Goal: Navigation & Orientation: Find specific page/section

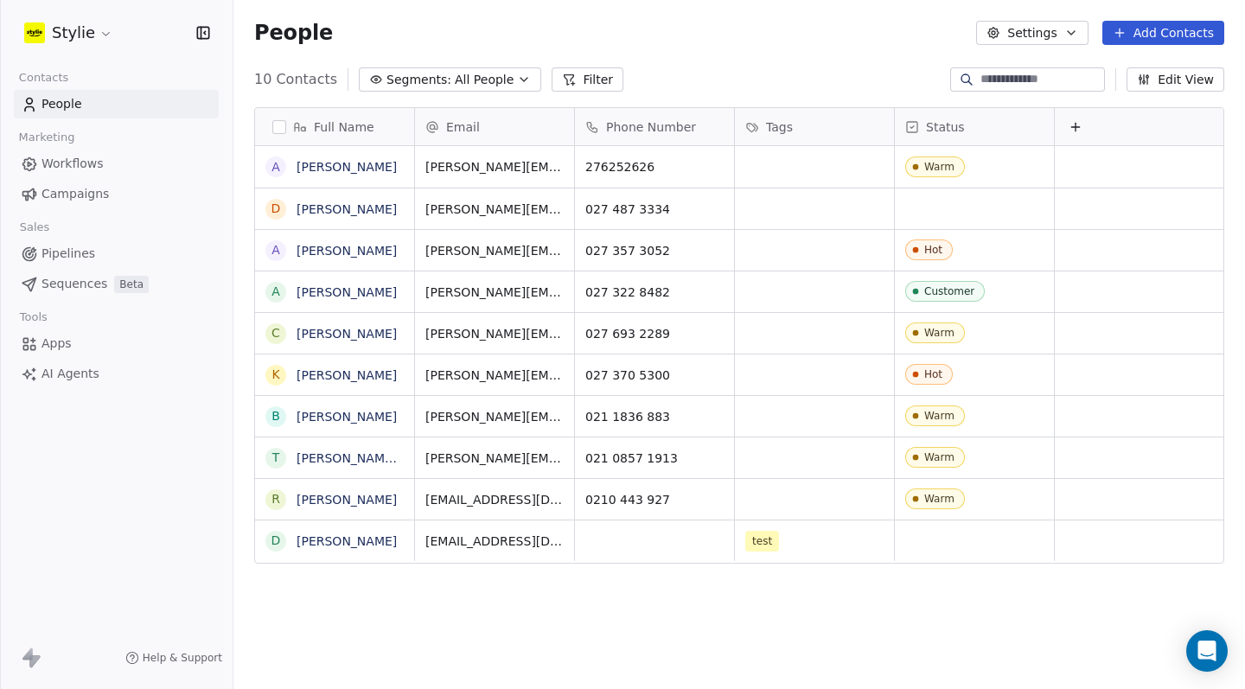
scroll to position [594, 999]
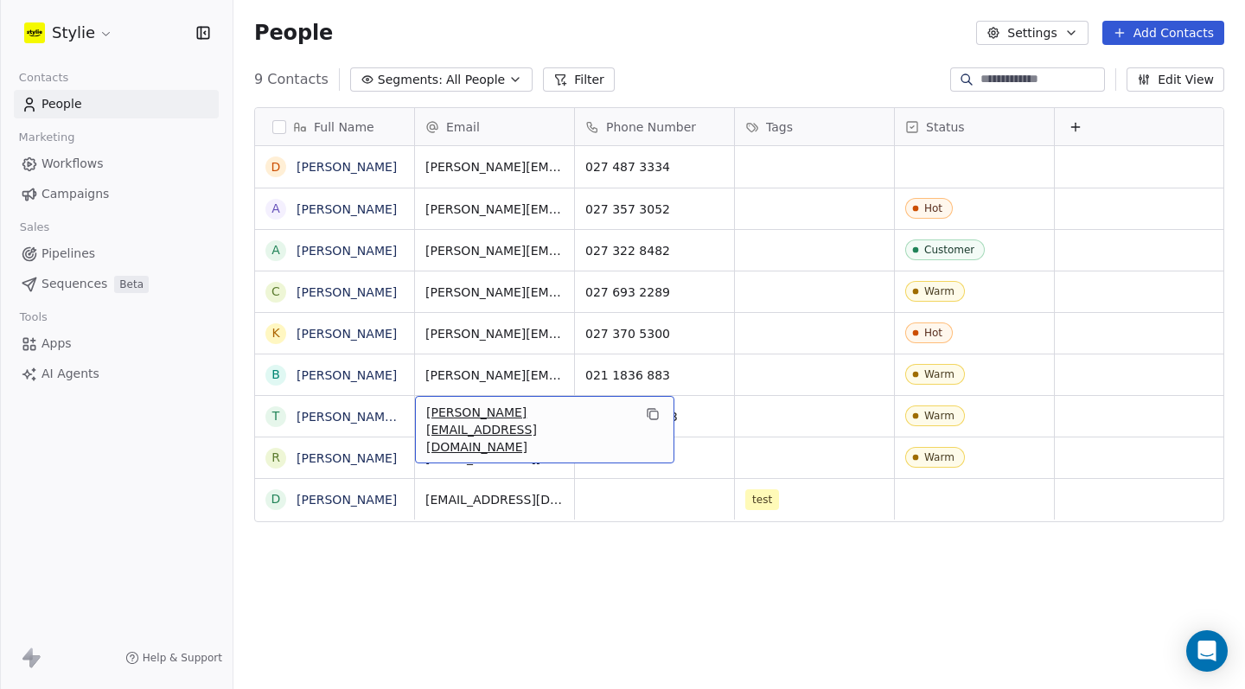
scroll to position [594, 999]
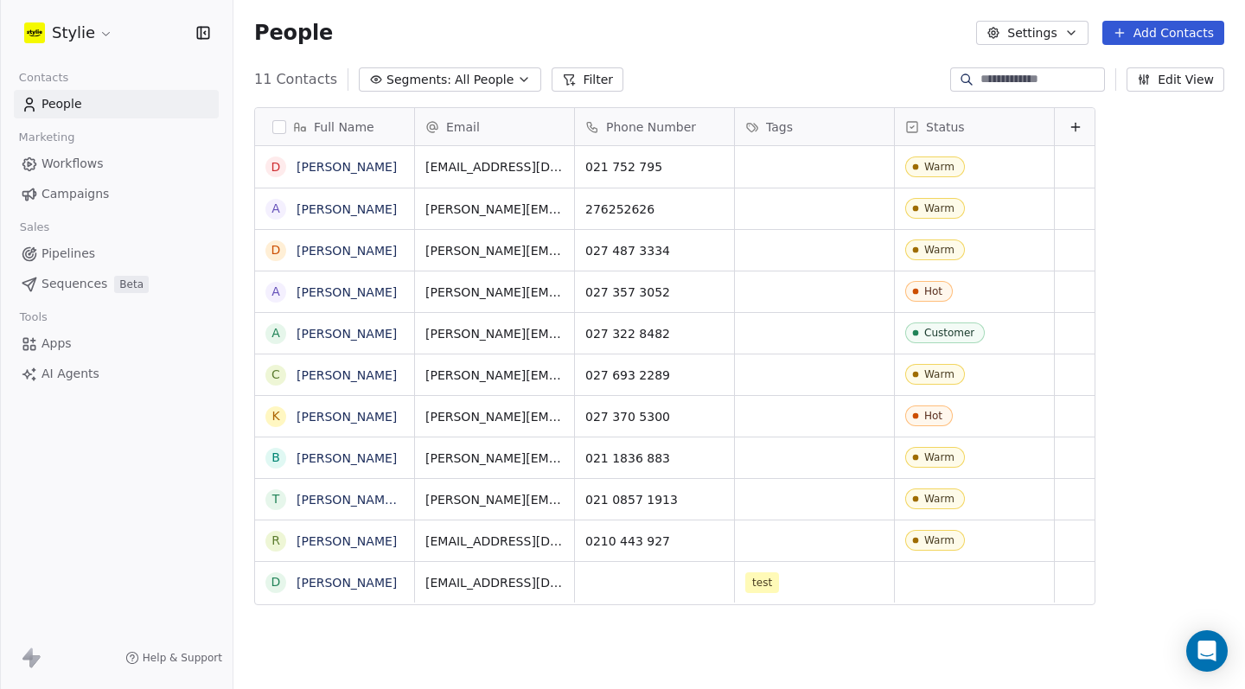
scroll to position [594, 999]
click at [1141, 135] on div at bounding box center [1140, 126] width 170 height 37
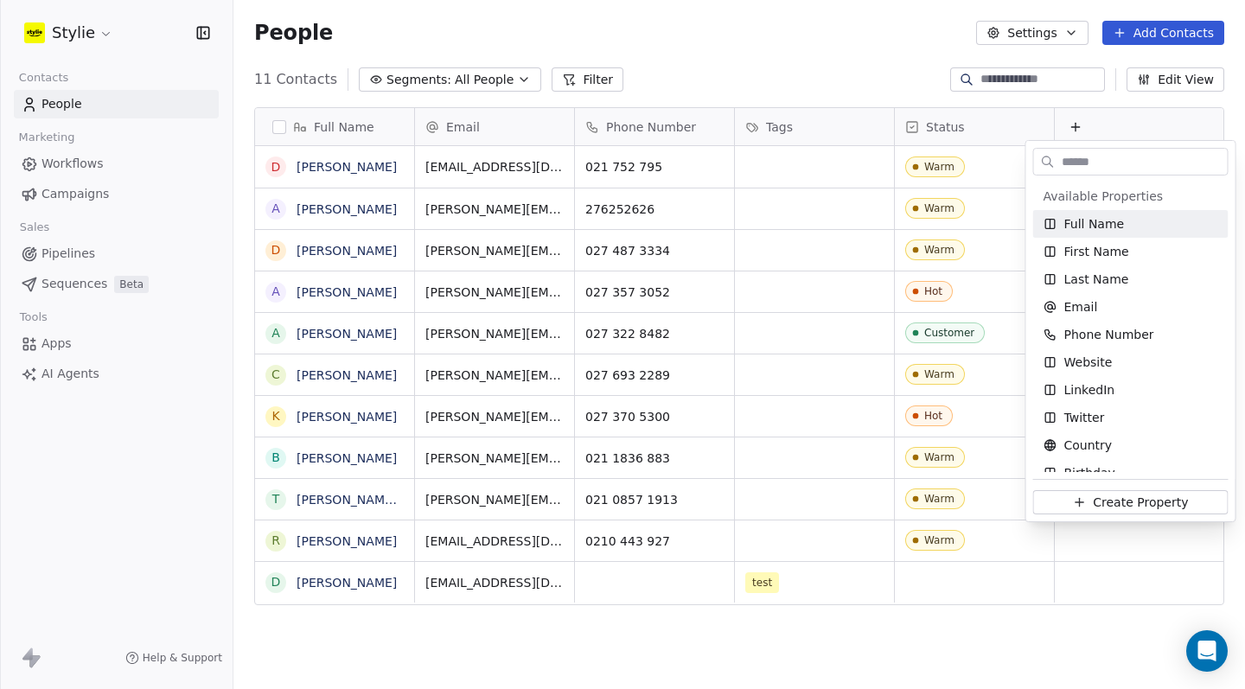
click at [1006, 597] on html "Stylie Contacts People Marketing Workflows Campaigns Sales Pipelines Sequences …" at bounding box center [622, 344] width 1245 height 689
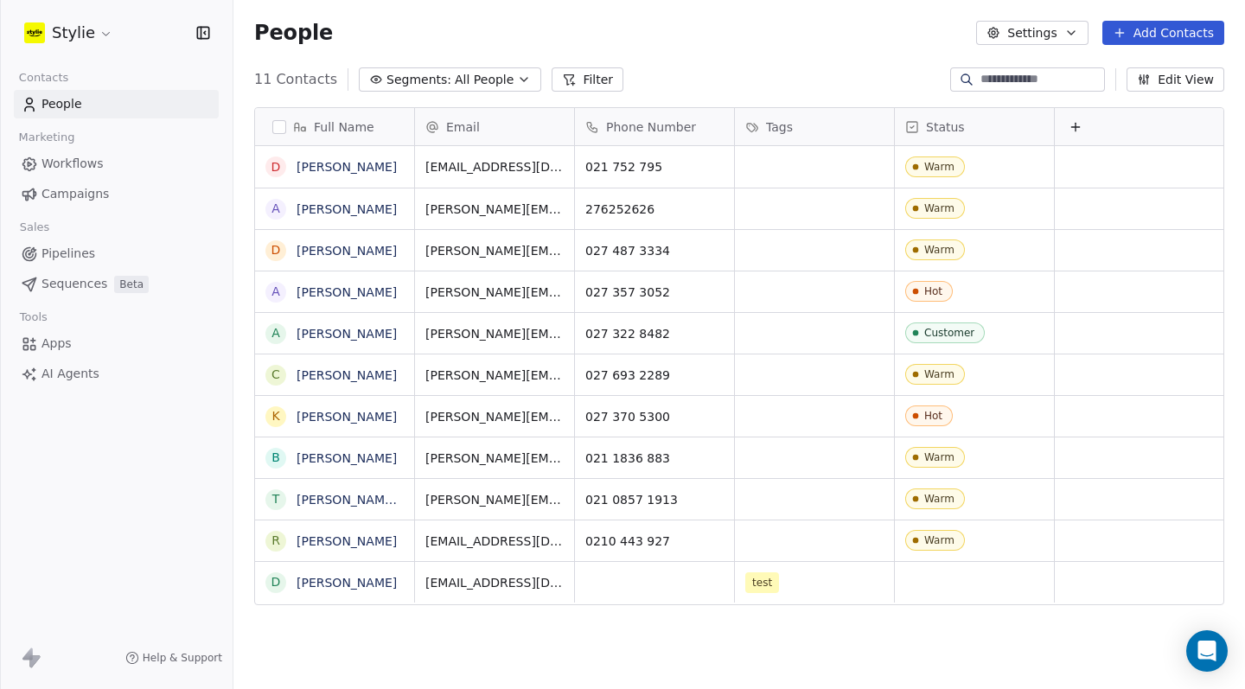
scroll to position [0, 0]
click at [552, 78] on button "Filter" at bounding box center [588, 79] width 72 height 24
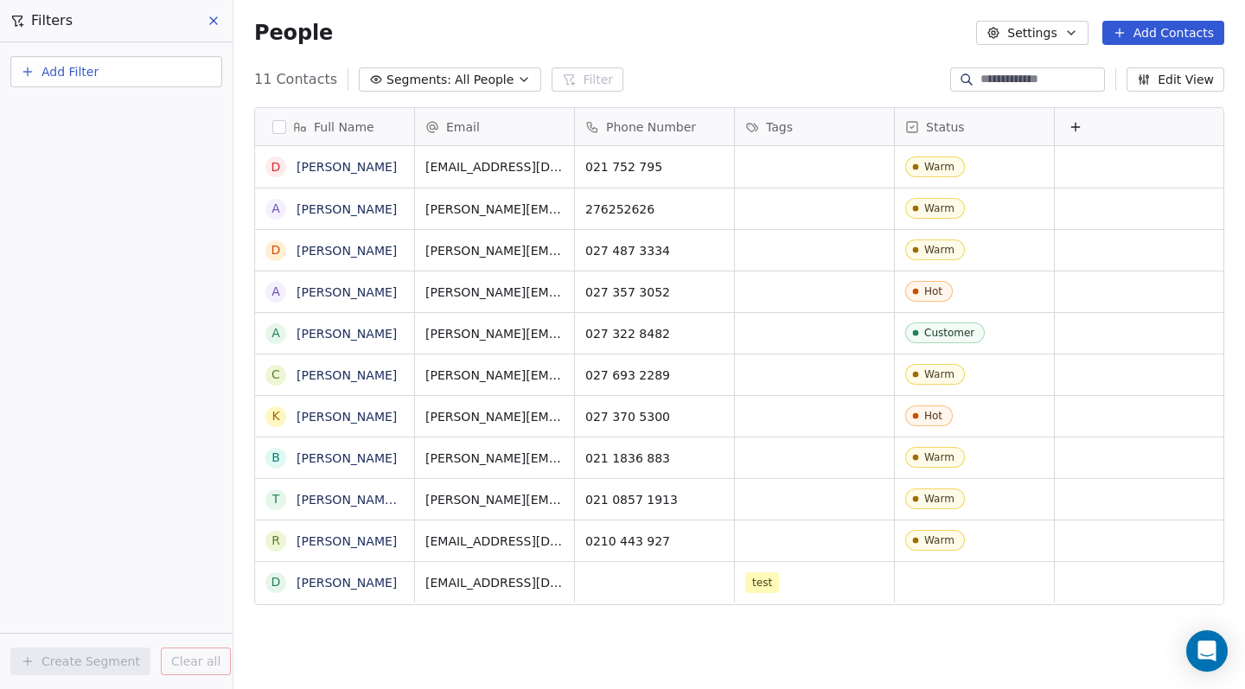
click at [176, 66] on button "Add Filter" at bounding box center [116, 71] width 212 height 31
click at [198, 27] on html "Stylie Contacts People Marketing Workflows Campaigns Sales Pipelines Sequences …" at bounding box center [622, 344] width 1245 height 689
click at [211, 33] on div "Filters" at bounding box center [116, 20] width 233 height 41
click at [499, 83] on span "All People" at bounding box center [484, 80] width 59 height 18
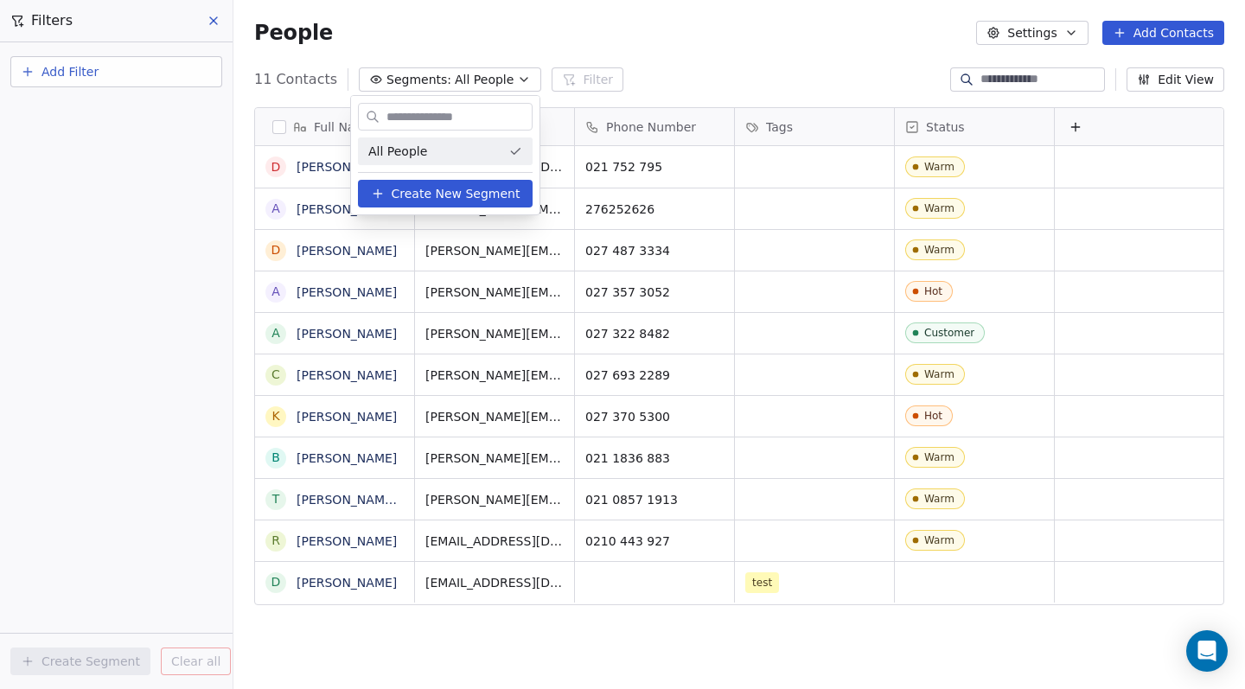
click at [716, 40] on html "Stylie Contacts People Marketing Workflows Campaigns Sales Pipelines Sequences …" at bounding box center [622, 344] width 1245 height 689
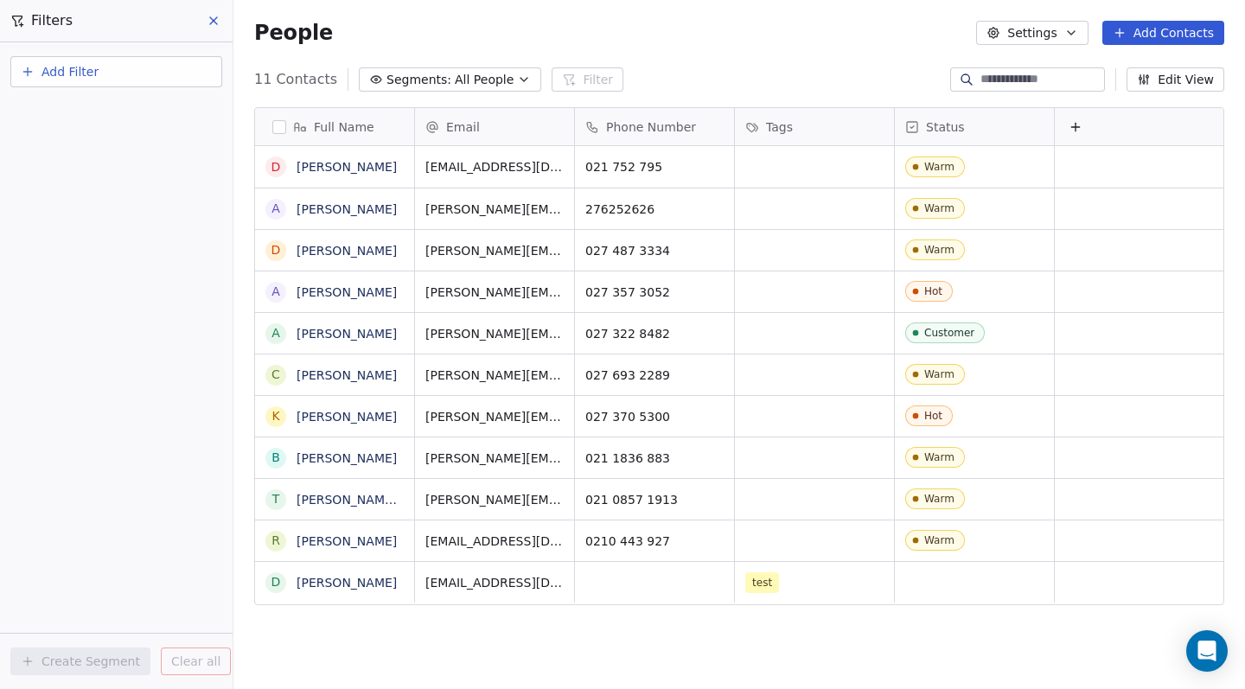
click at [213, 21] on icon at bounding box center [214, 21] width 14 height 14
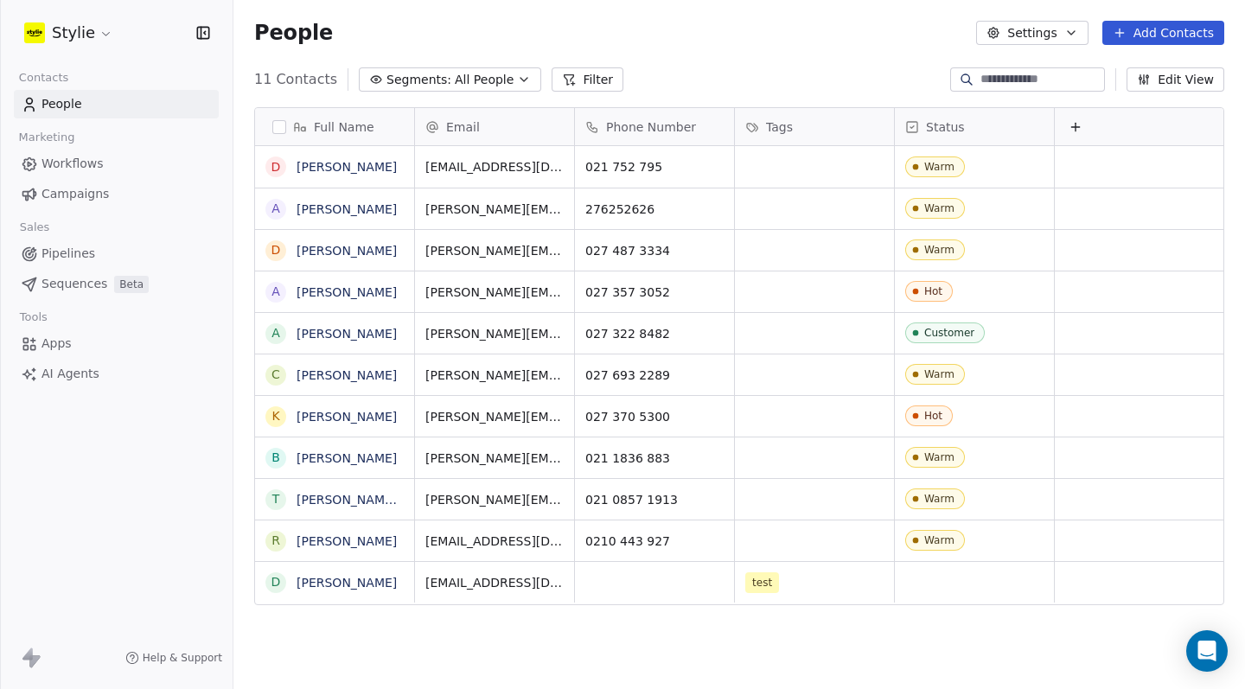
click at [93, 246] on span "Pipelines" at bounding box center [68, 254] width 54 height 18
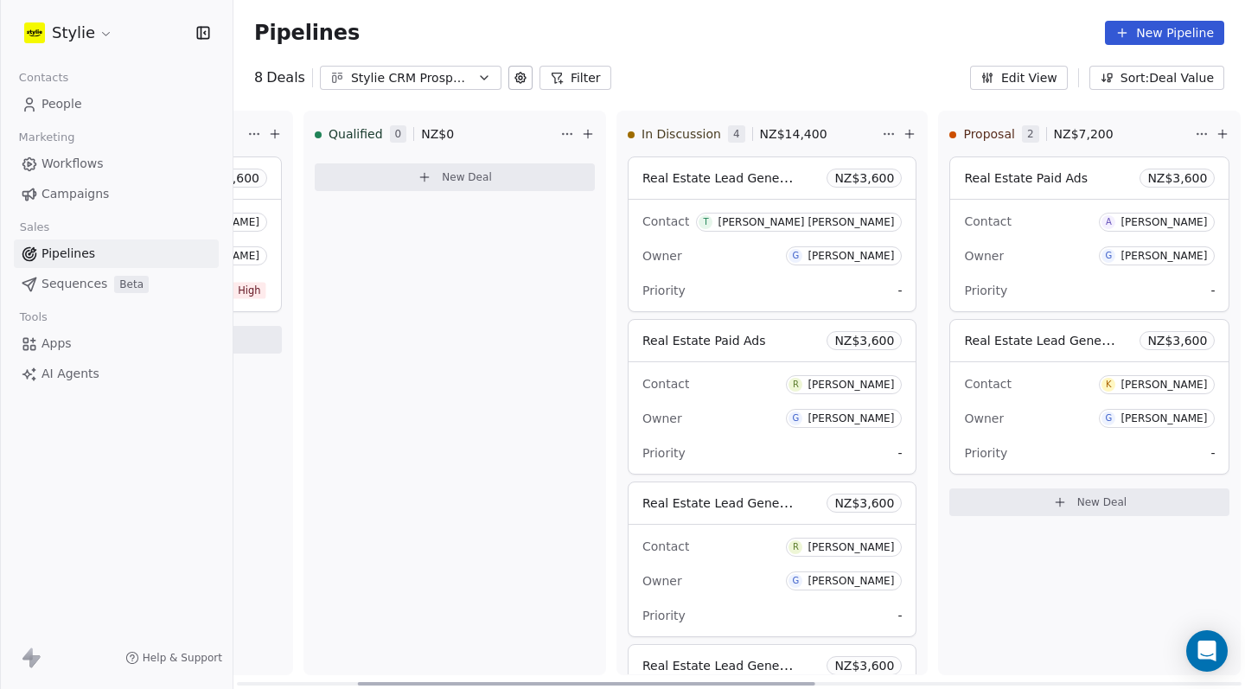
scroll to position [0, 277]
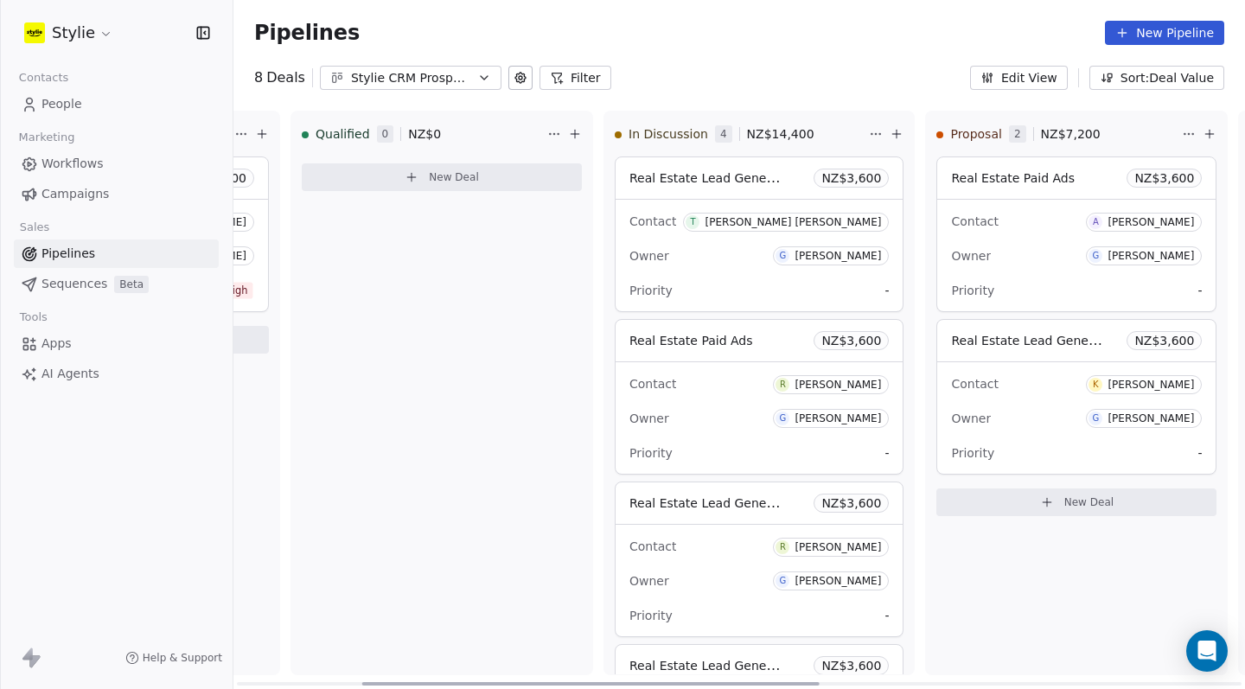
drag, startPoint x: 670, startPoint y: 682, endPoint x: 795, endPoint y: 673, distance: 125.7
click at [795, 673] on div "New Lead 1 NZ$ 3,600 Real estate lead generation NZ$ 3,600 Contact A Amanda Hut…" at bounding box center [739, 400] width 1012 height 578
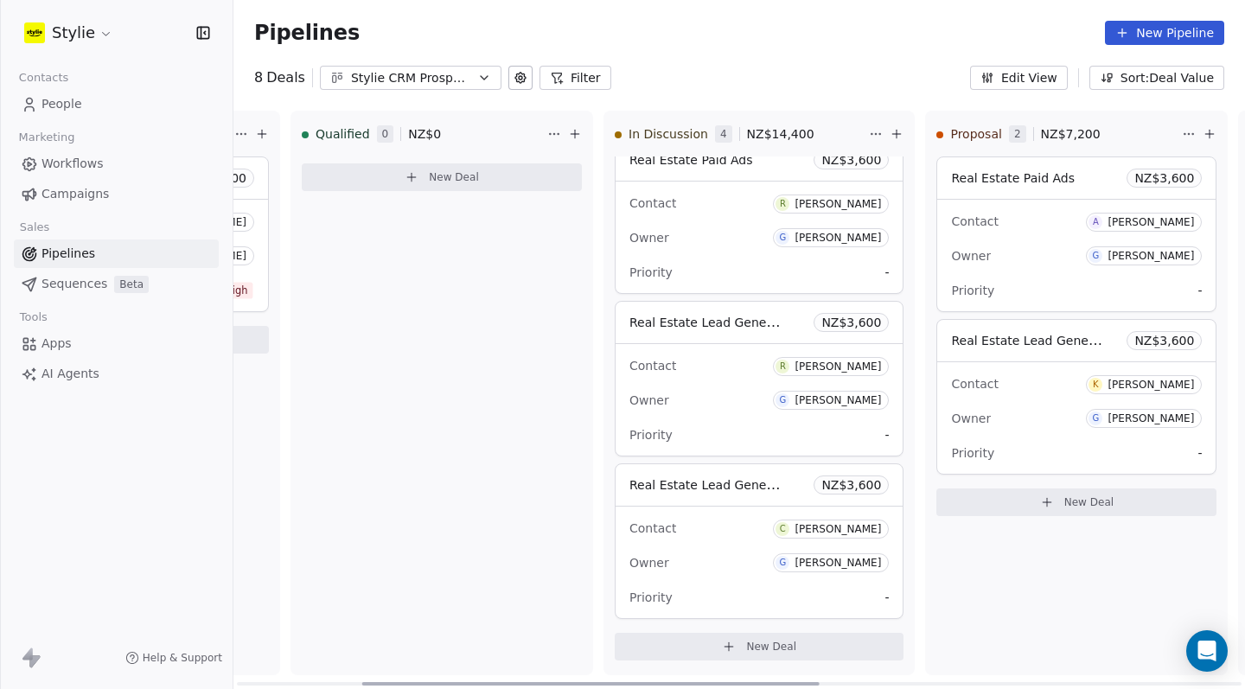
click at [731, 532] on div "Contact C Chrissy Knuth" at bounding box center [758, 528] width 259 height 29
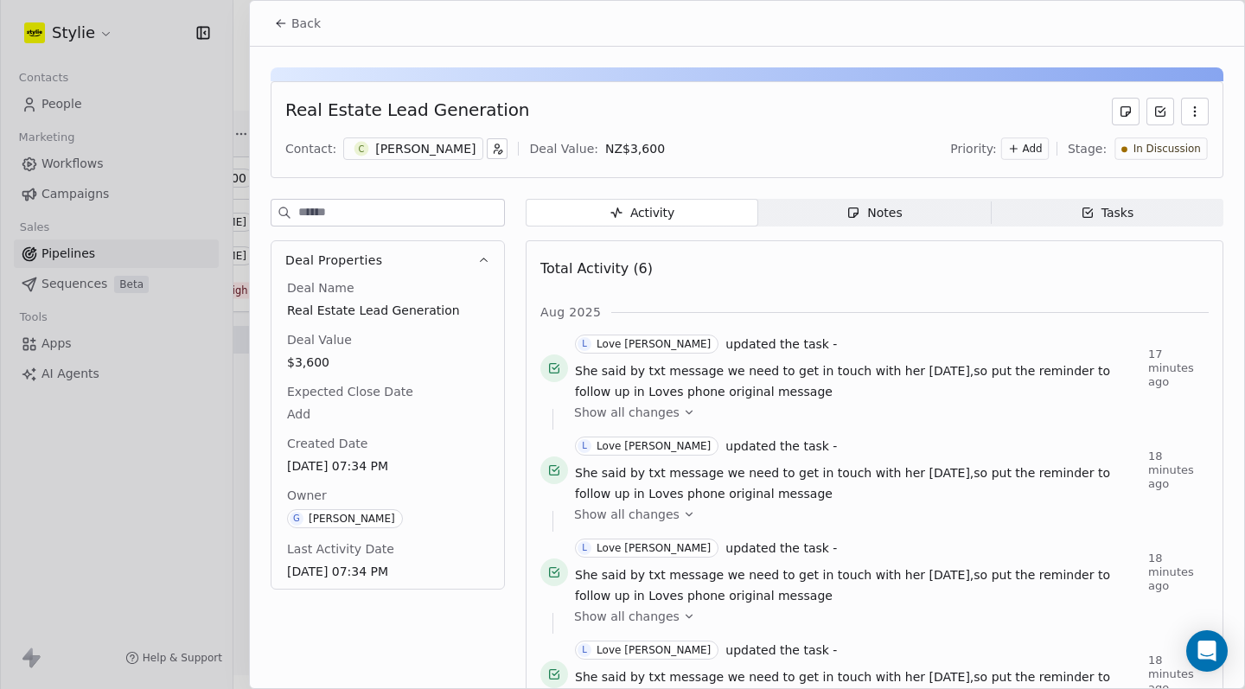
click at [859, 212] on div "Notes" at bounding box center [873, 213] width 55 height 18
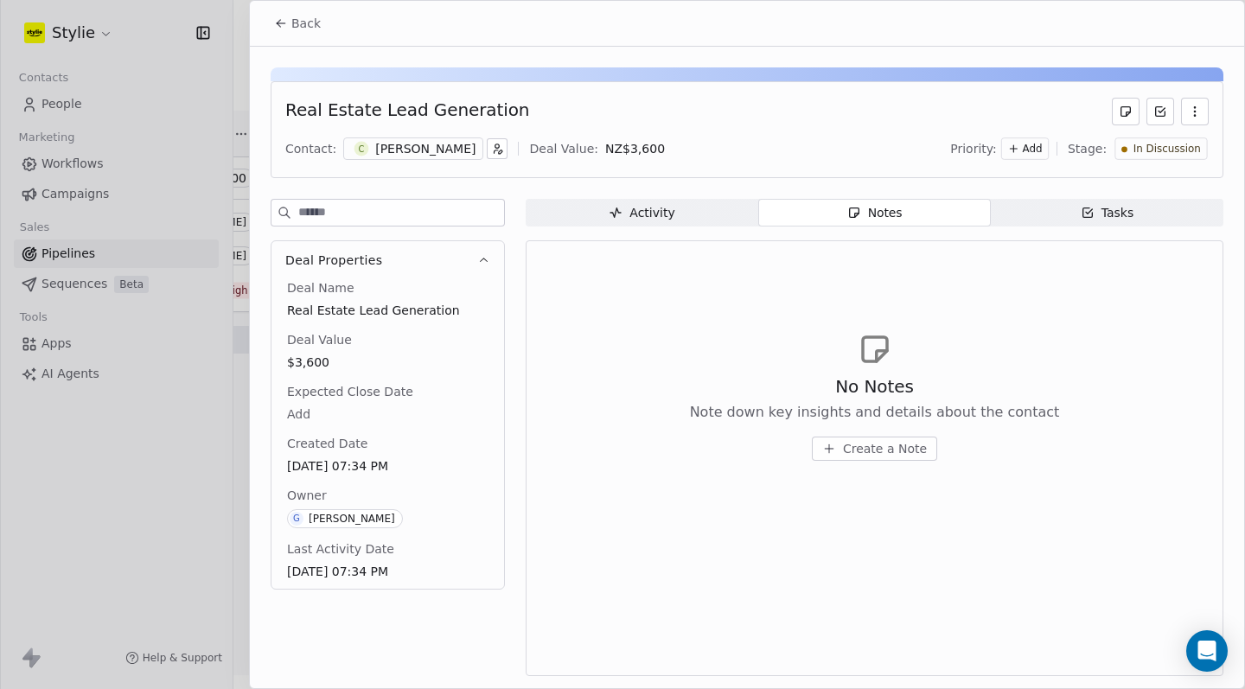
click at [1061, 215] on span "Tasks Tasks" at bounding box center [1107, 213] width 233 height 28
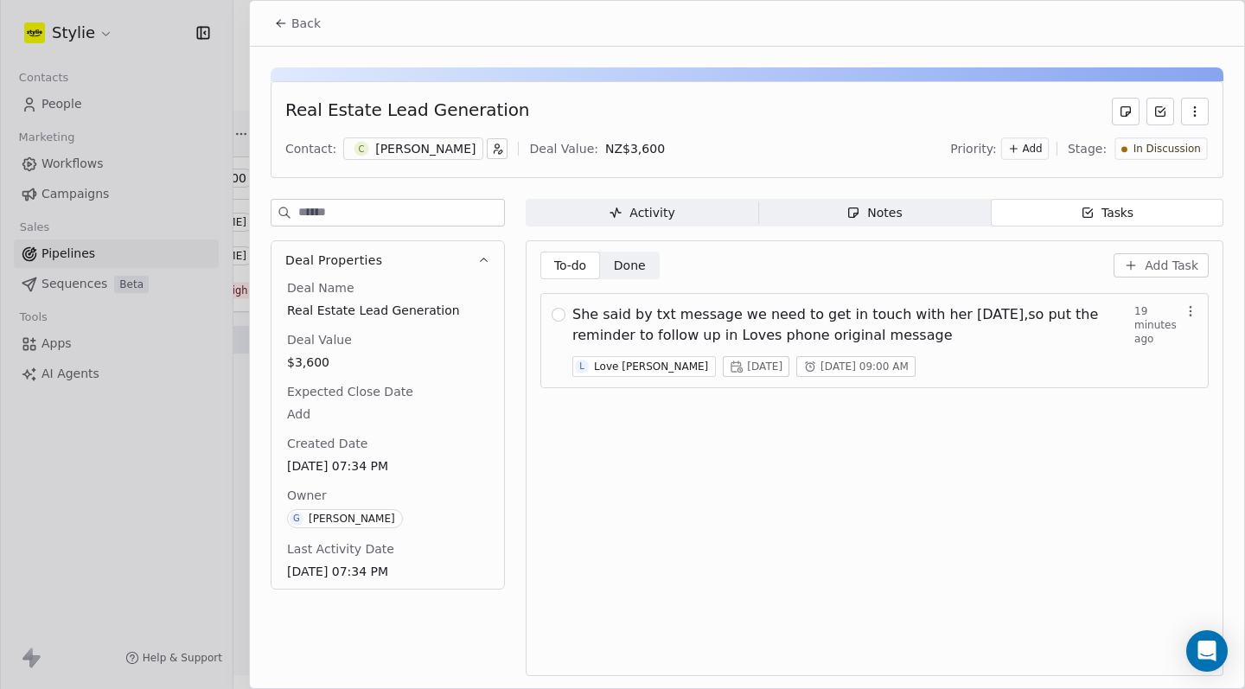
click at [670, 219] on div "Activity" at bounding box center [642, 213] width 66 height 18
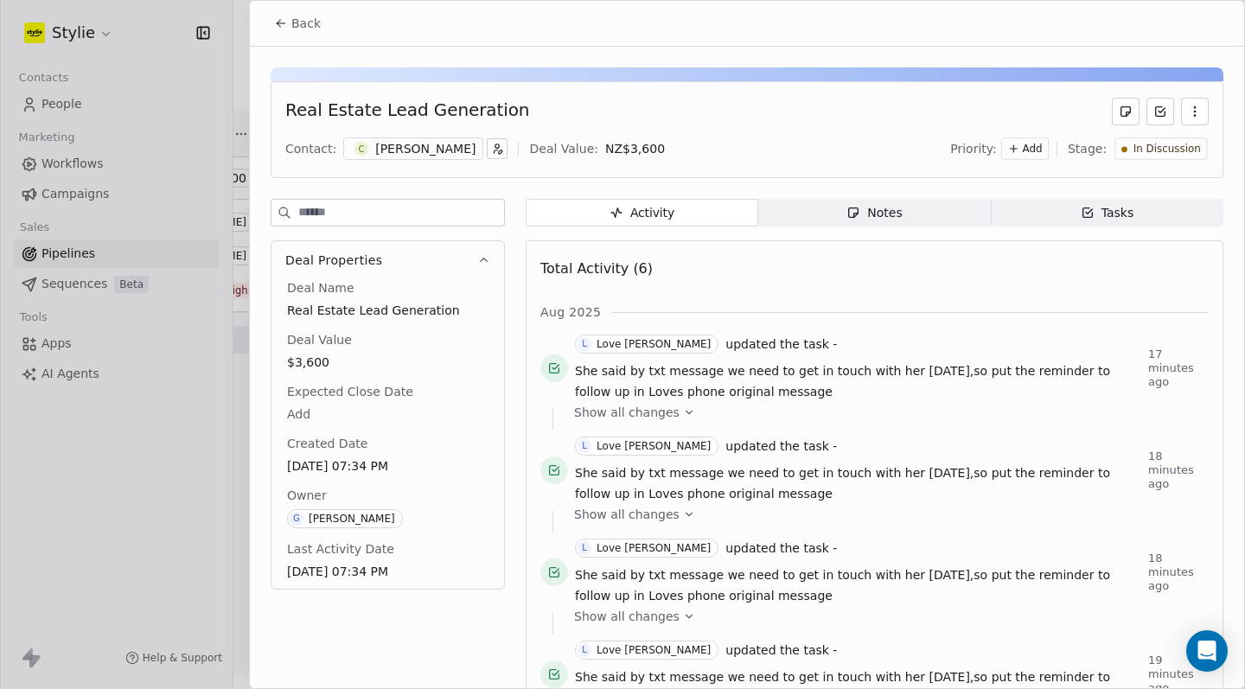
click at [218, 461] on div at bounding box center [622, 344] width 1245 height 689
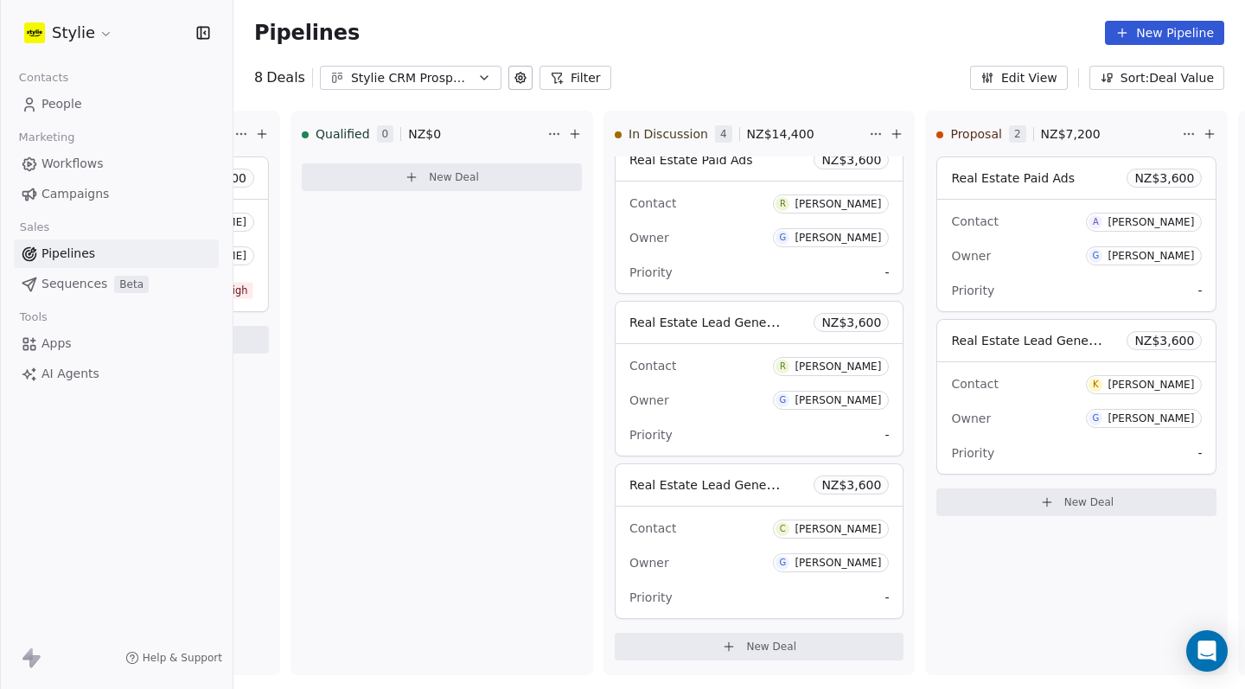
click at [31, 119] on div "Contacts People Marketing Workflows Campaigns Sales Pipelines Sequences Beta To…" at bounding box center [116, 227] width 233 height 322
click at [39, 108] on link "People" at bounding box center [116, 104] width 205 height 29
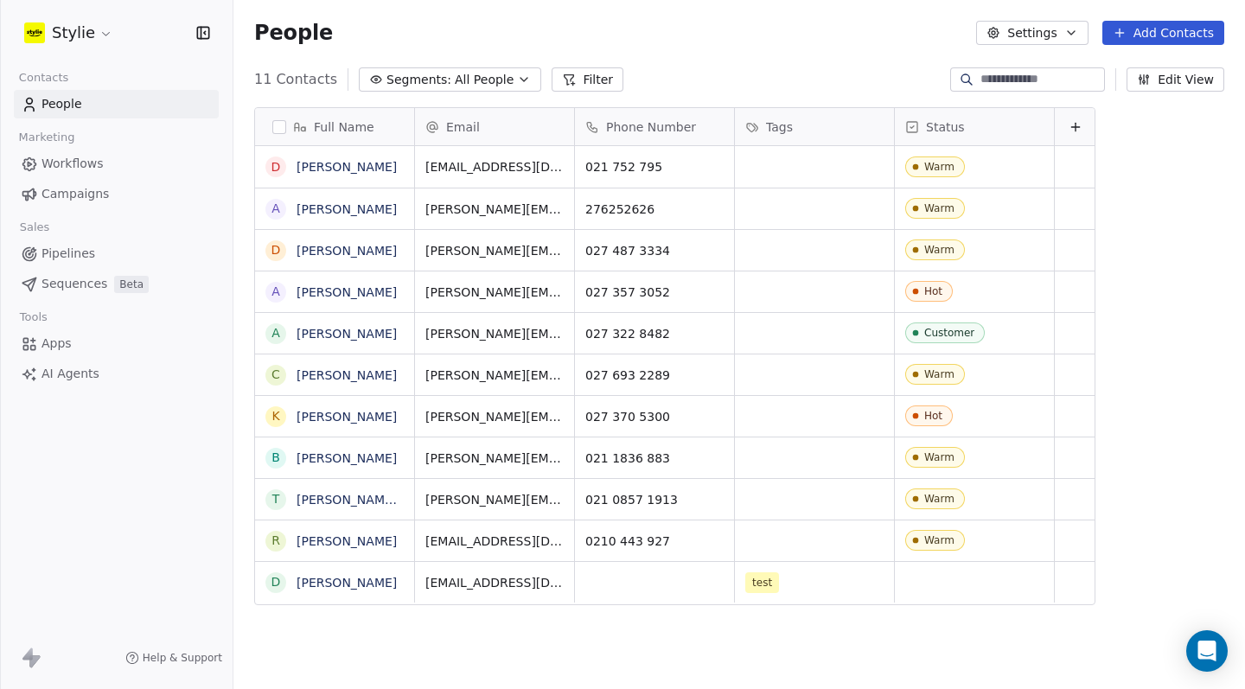
scroll to position [594, 999]
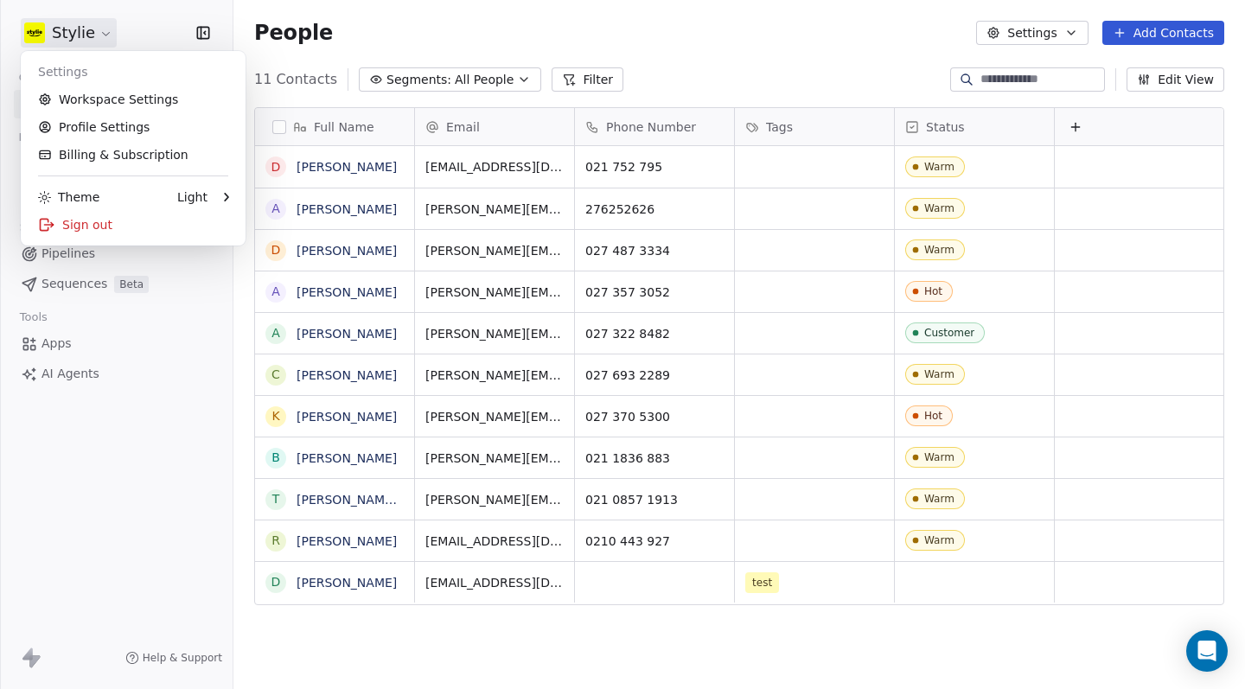
click at [84, 41] on html "Stylie Contacts People Marketing Workflows Campaigns Sales Pipelines Sequences …" at bounding box center [622, 344] width 1245 height 689
click at [449, 78] on html "Stylie Contacts People Marketing Workflows Campaigns Sales Pipelines Sequences …" at bounding box center [622, 344] width 1245 height 689
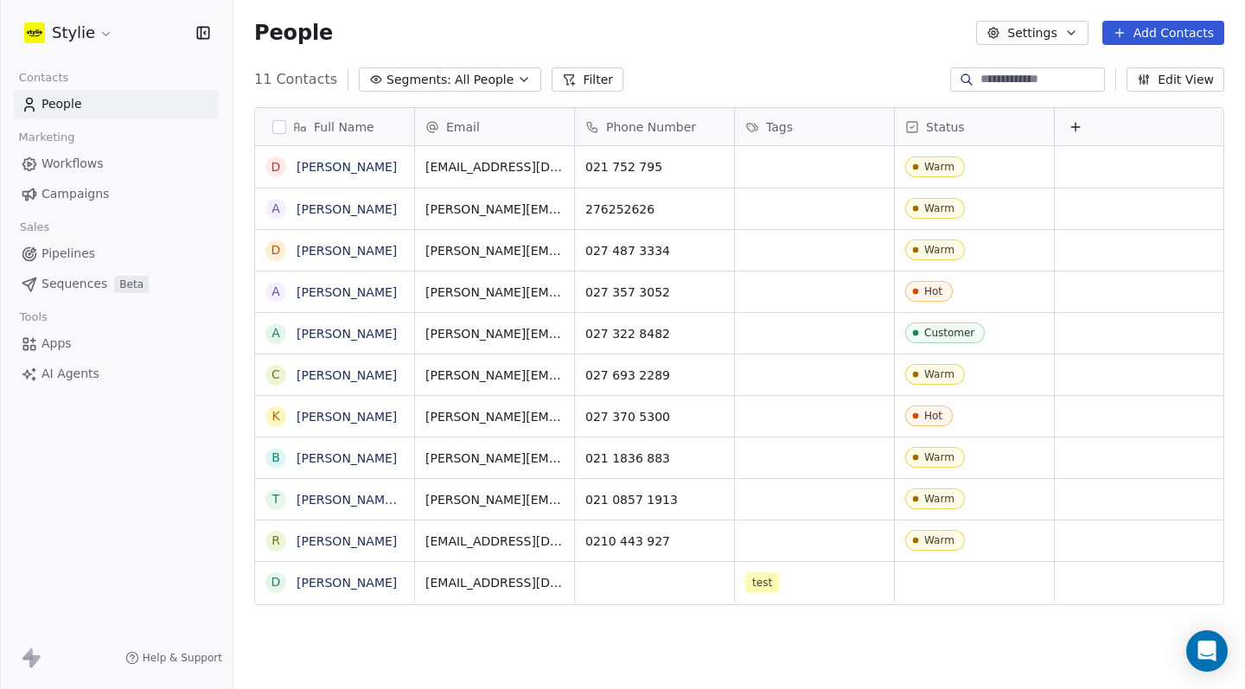
click at [883, 93] on div "Full Name D Don Stott A Alan Cooper D Darren Young A Amanda Hutcheson A Amanda …" at bounding box center [739, 396] width 1012 height 606
click at [1168, 79] on button "Edit View" at bounding box center [1176, 79] width 98 height 24
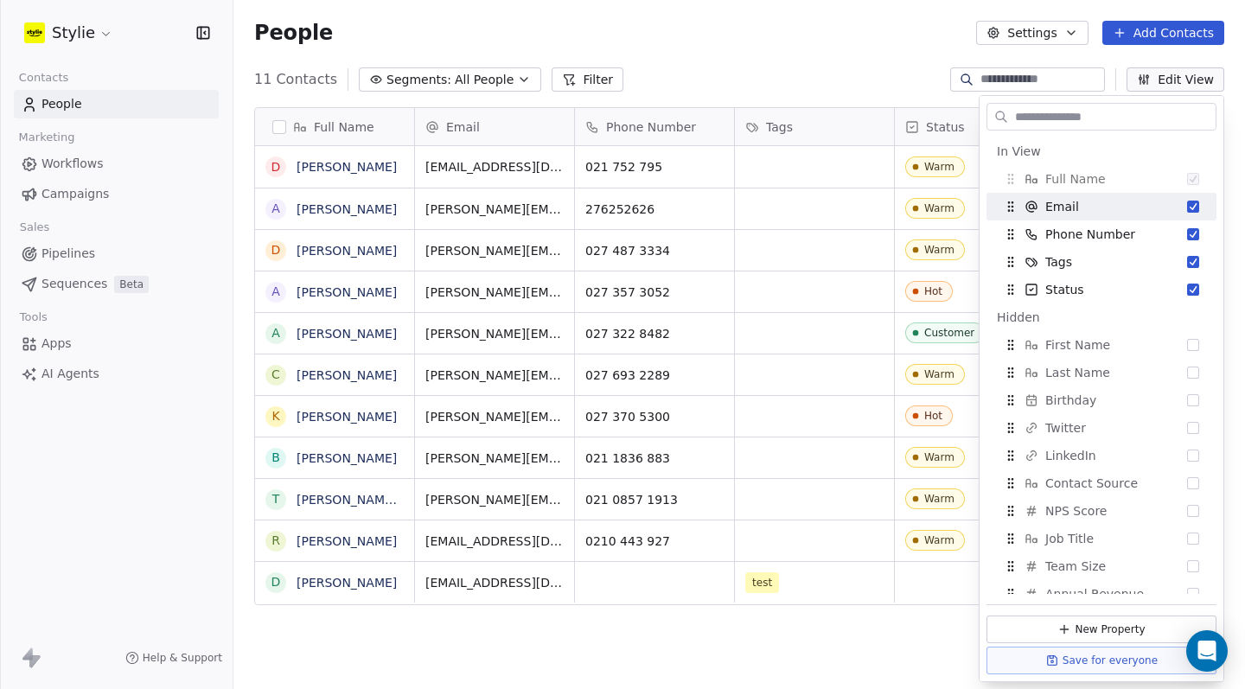
click at [833, 67] on div "11 Contacts Segments: All People Filter Edit View" at bounding box center [739, 80] width 1012 height 28
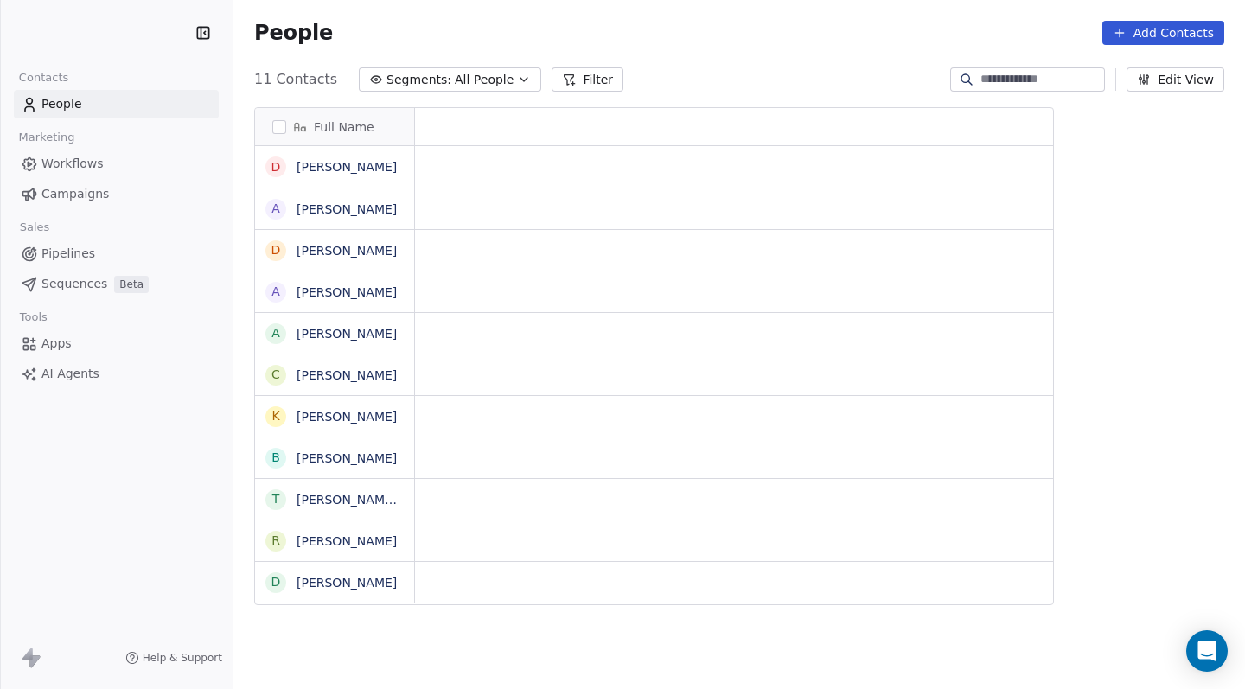
scroll to position [14, 14]
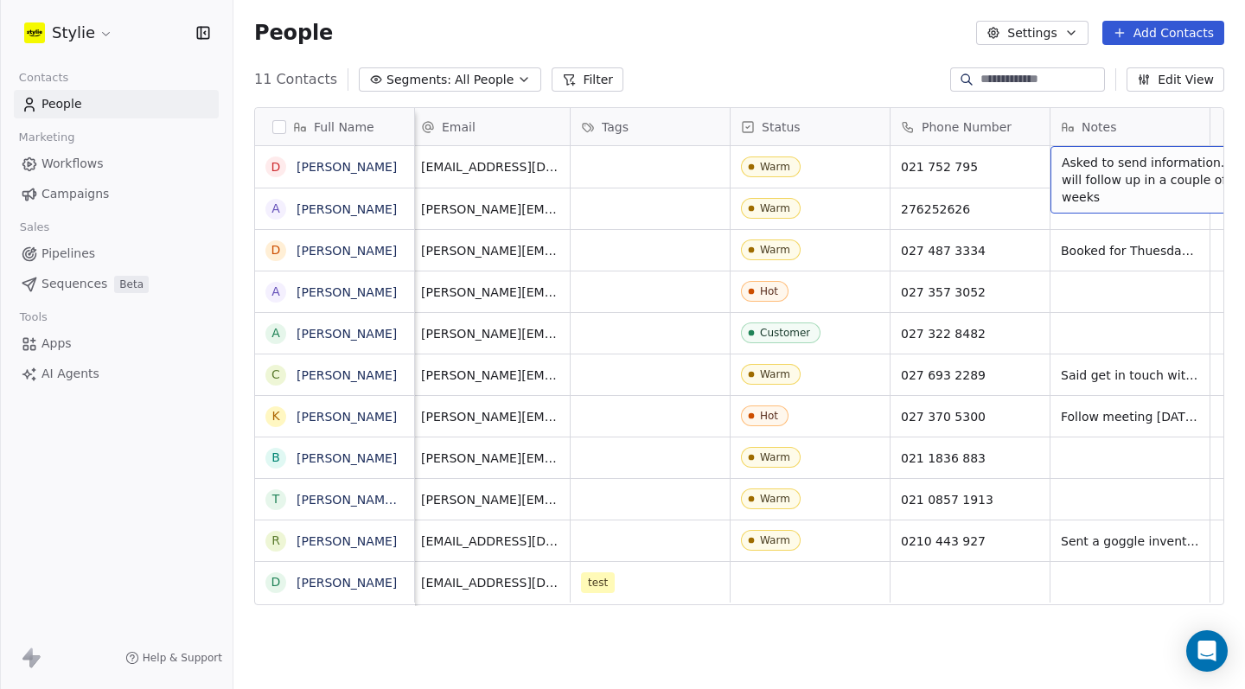
scroll to position [594, 999]
